Goal: Check status

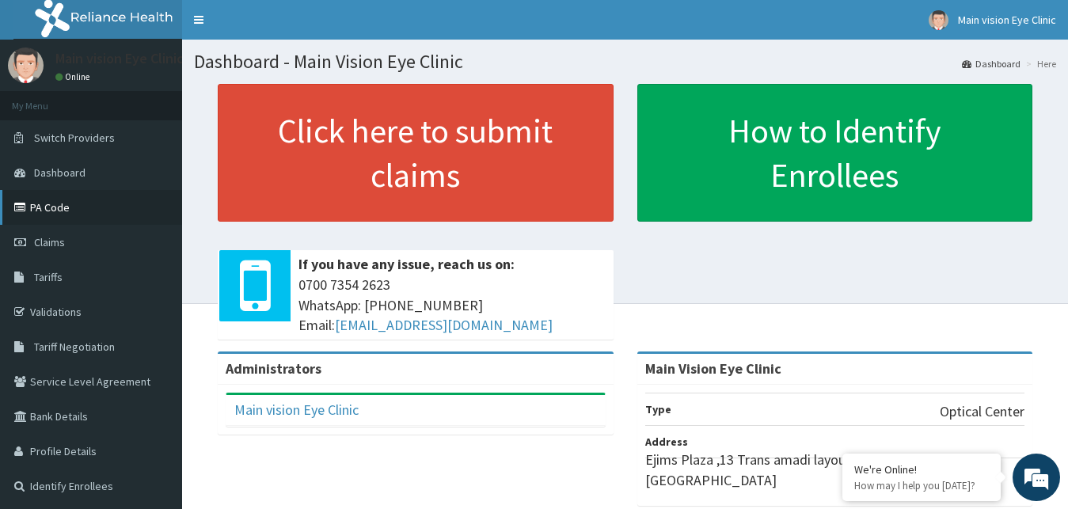
click at [62, 214] on link "PA Code" at bounding box center [91, 207] width 182 height 35
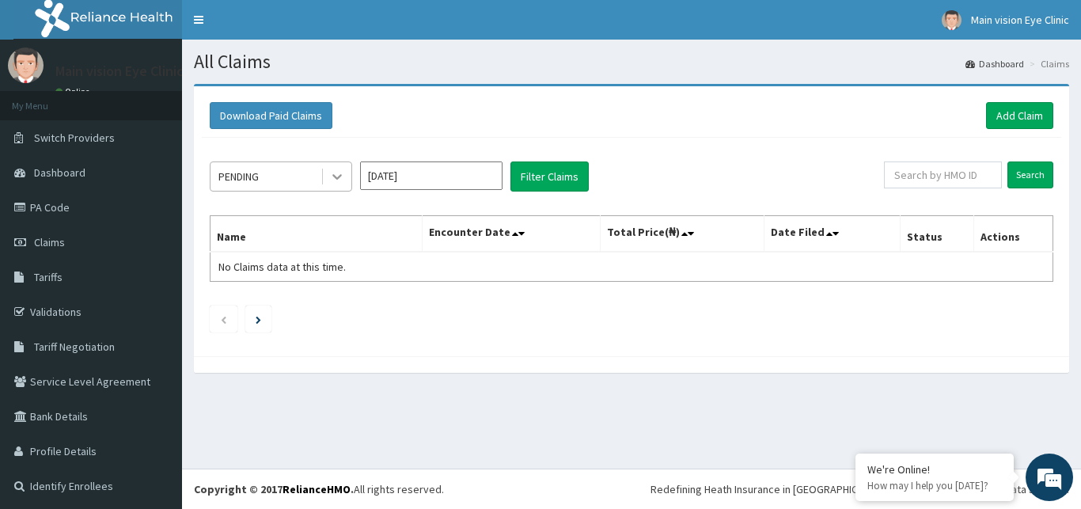
click at [332, 183] on icon at bounding box center [337, 177] width 16 height 16
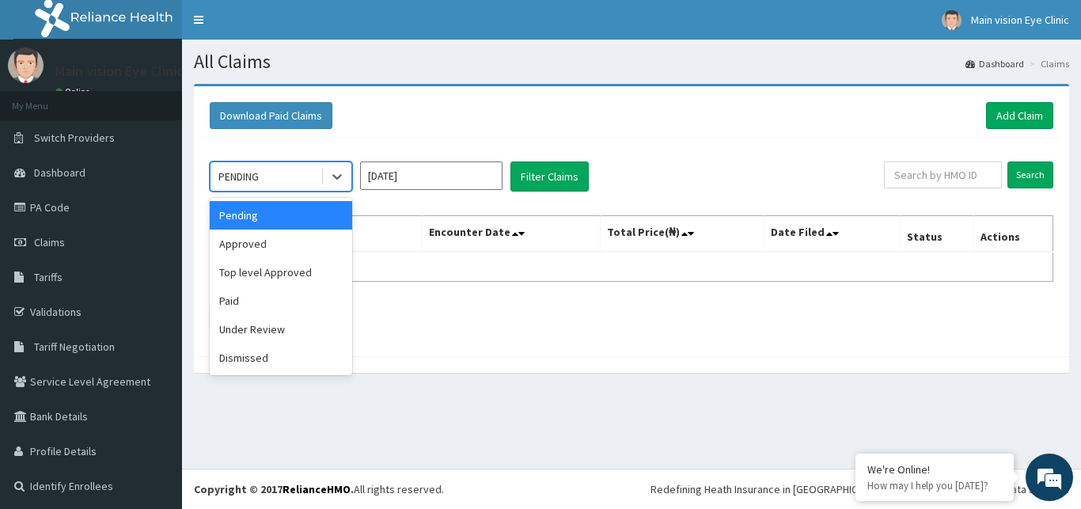
click at [283, 210] on div "Pending" at bounding box center [281, 215] width 142 height 28
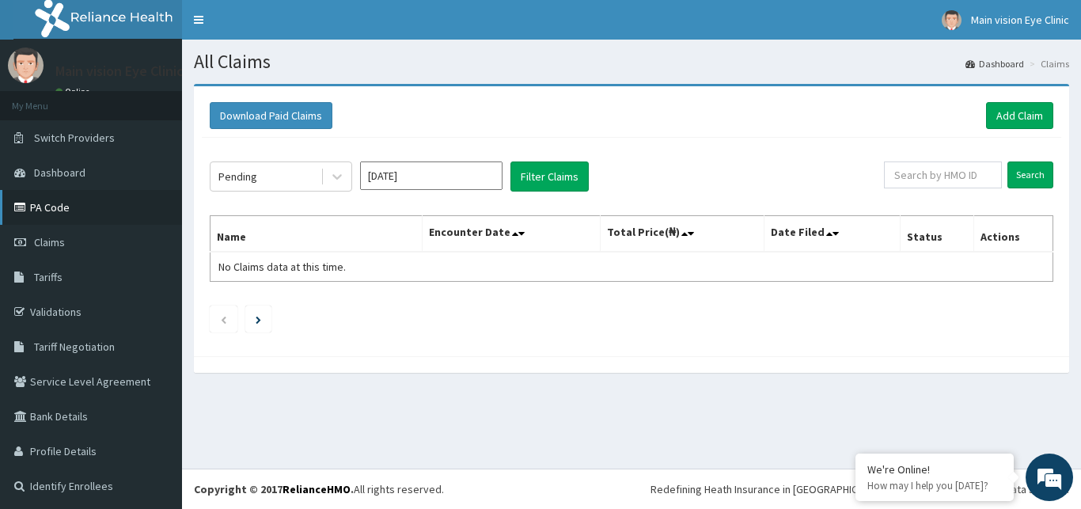
click at [70, 205] on link "PA Code" at bounding box center [91, 207] width 182 height 35
